Goal: Find specific page/section: Find specific page/section

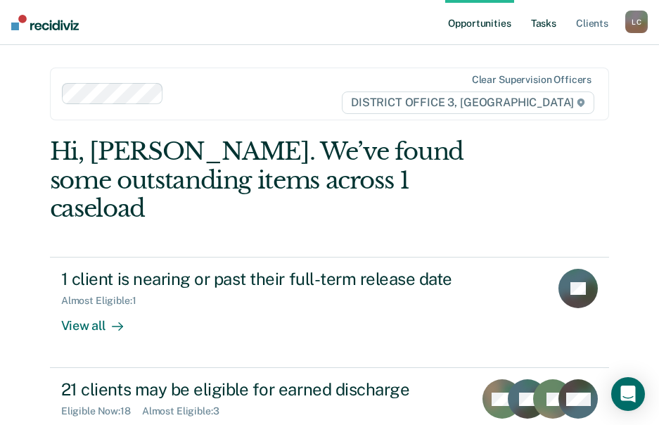
click at [556, 25] on link "Tasks" at bounding box center [543, 22] width 31 height 45
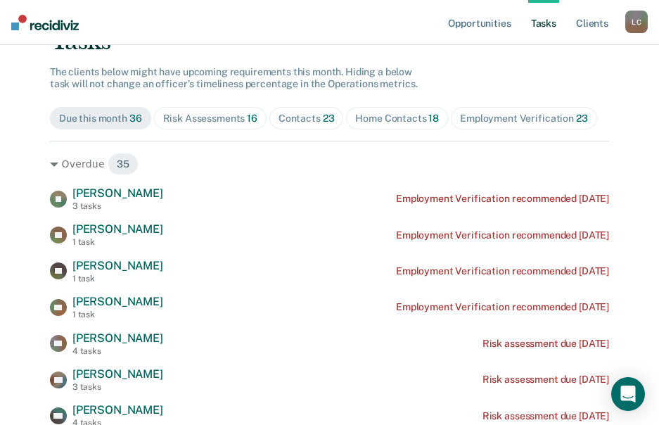
scroll to position [141, 0]
click at [373, 116] on div "Home Contacts 18" at bounding box center [397, 118] width 84 height 12
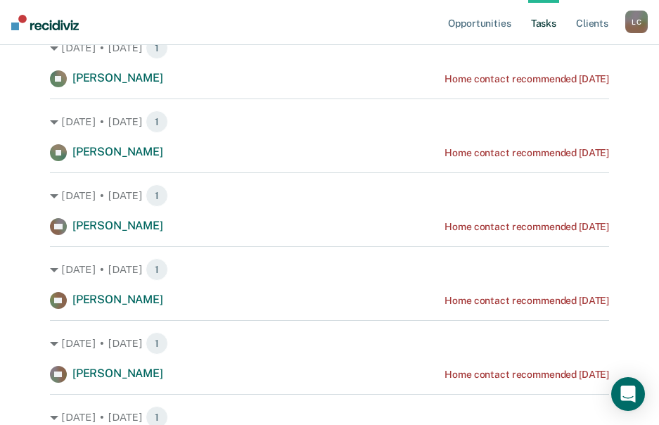
scroll to position [0, 0]
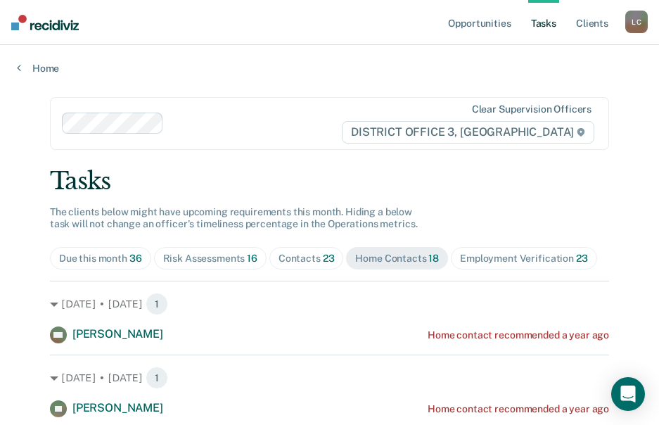
click at [302, 254] on div "Contacts 23" at bounding box center [307, 259] width 56 height 12
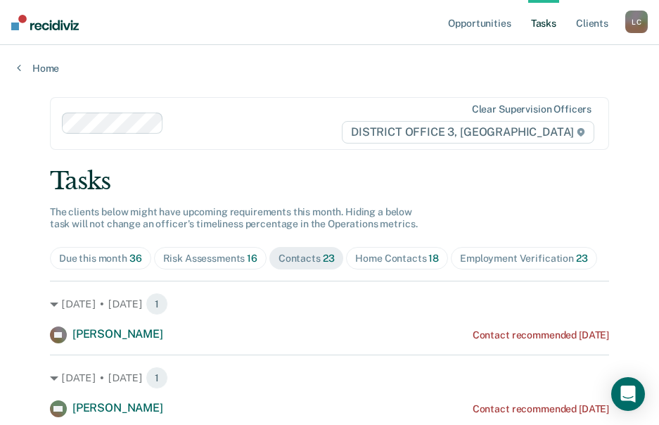
click at [371, 255] on div "Home Contacts 18" at bounding box center [397, 259] width 84 height 12
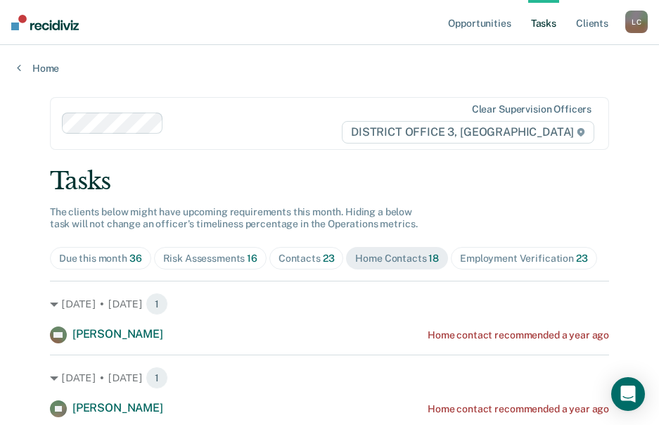
click at [222, 257] on div "Risk Assessments 16" at bounding box center [210, 259] width 94 height 12
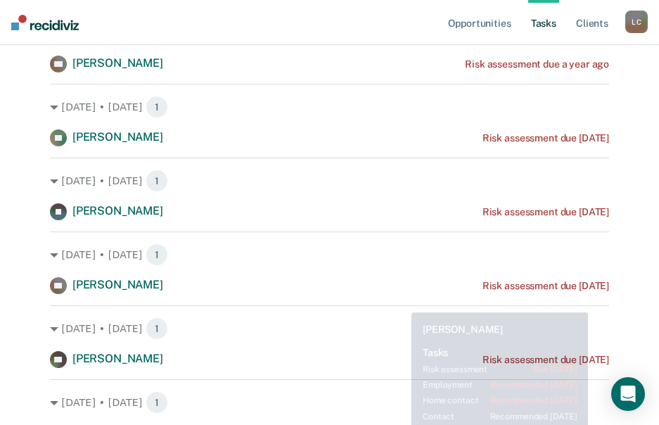
scroll to position [991, 0]
